Goal: Check status: Check status

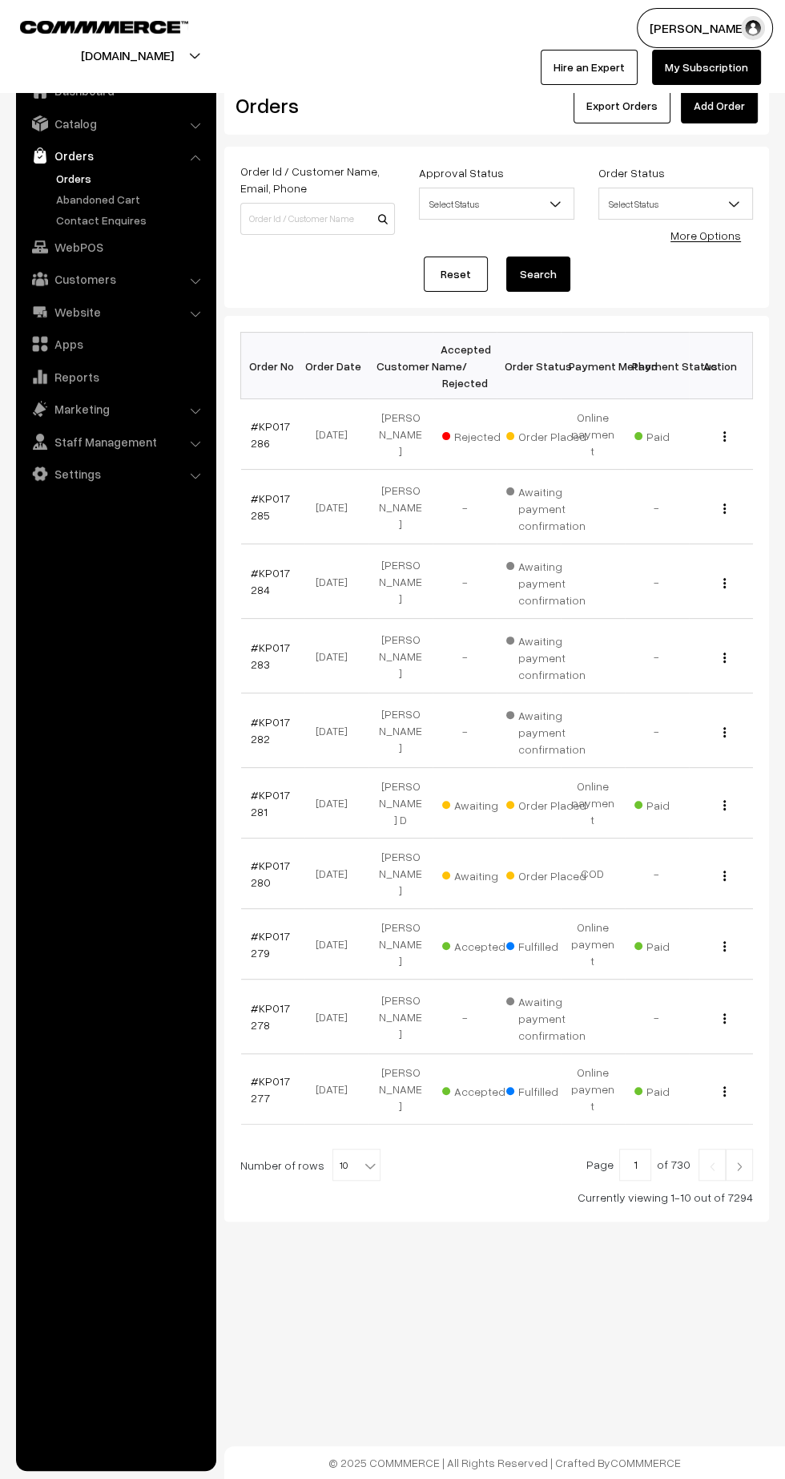
click at [256, 431] on link "#KP017286" at bounding box center [270, 434] width 39 height 30
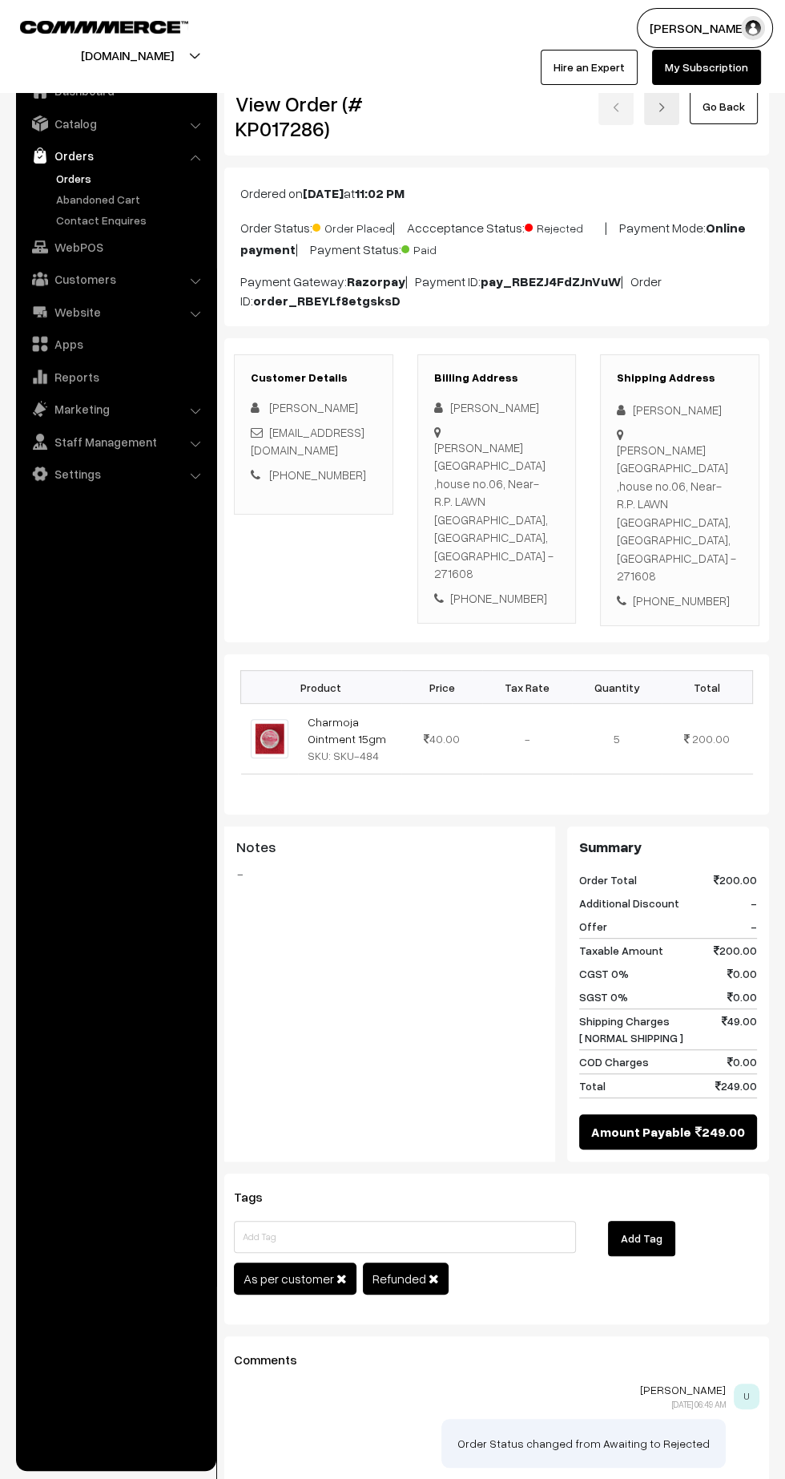
click at [72, 180] on link "Orders" at bounding box center [131, 178] width 159 height 17
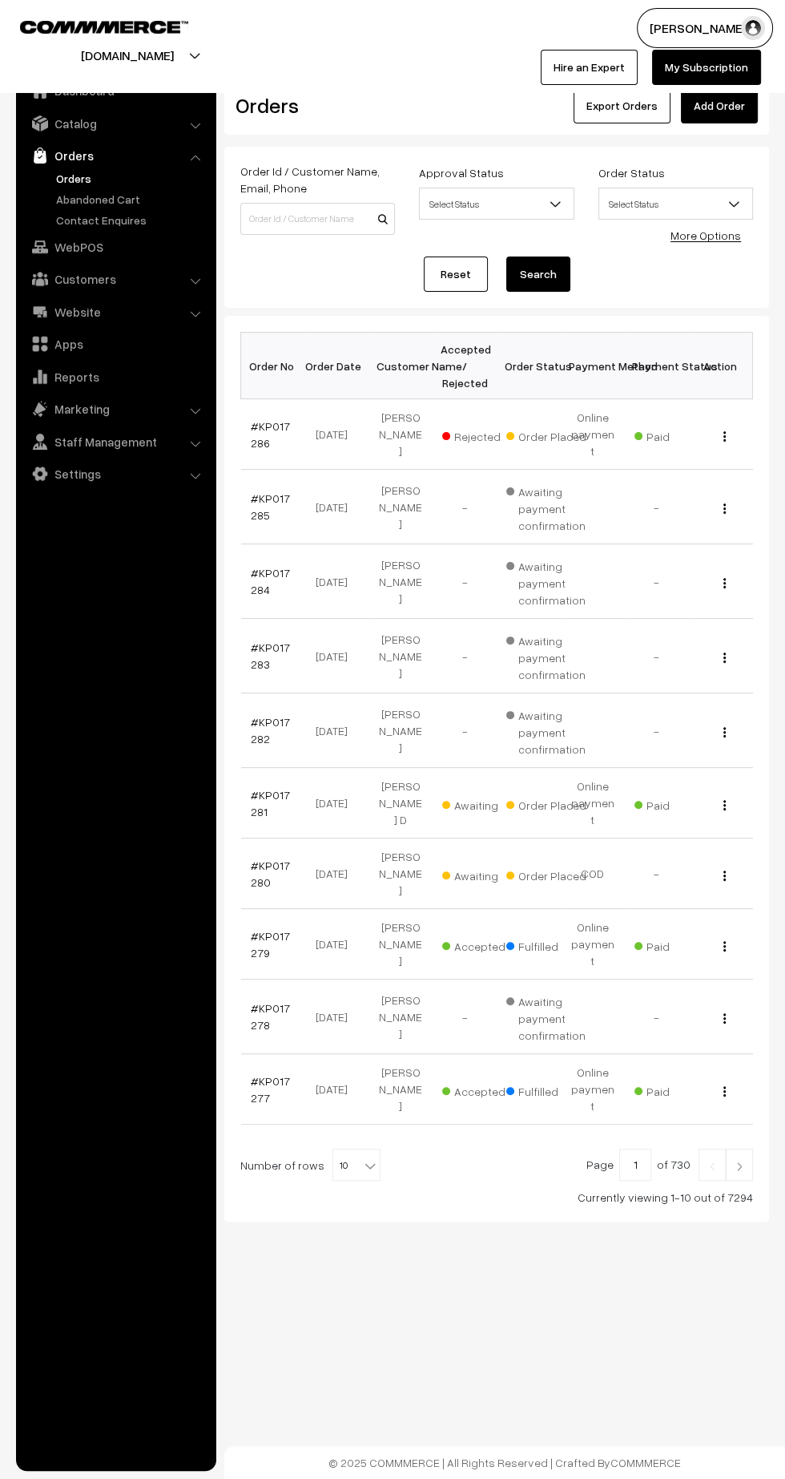
click at [266, 788] on link "#KP017281" at bounding box center [270, 803] width 39 height 30
click at [271, 858] on link "#KP017280" at bounding box center [270, 873] width 39 height 30
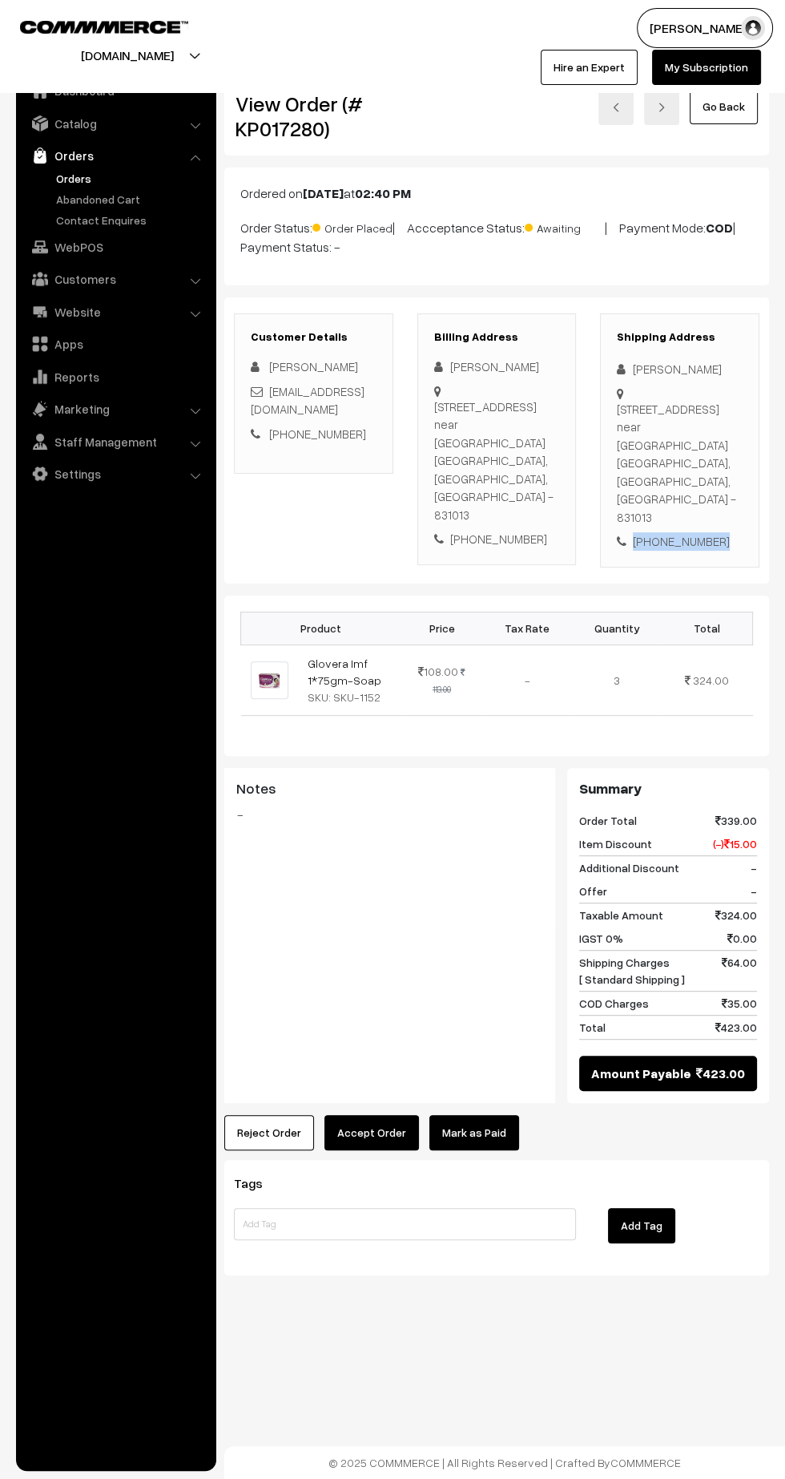
click at [688, 532] on div "[PHONE_NUMBER]" at bounding box center [680, 541] width 126 height 18
